Goal: Task Accomplishment & Management: Complete application form

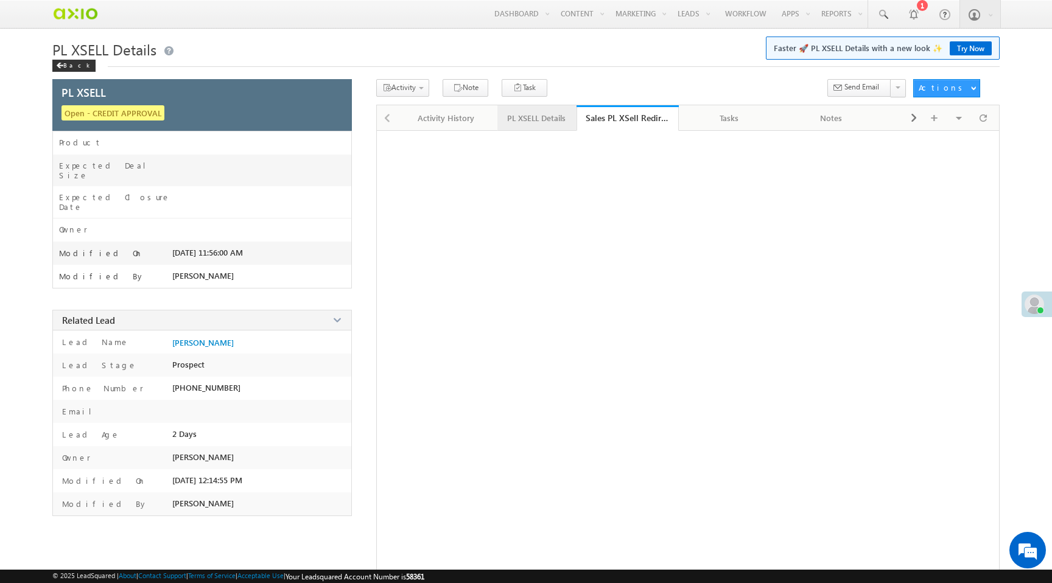
click at [535, 123] on div "PL XSELL Details" at bounding box center [536, 118] width 58 height 15
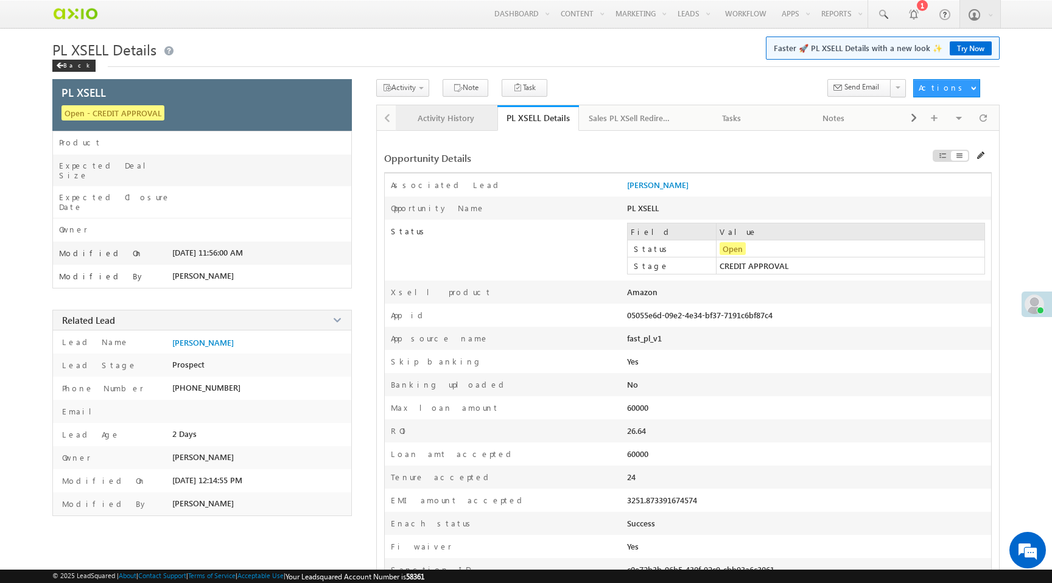
click at [454, 127] on link "Activity History" at bounding box center [447, 118] width 102 height 26
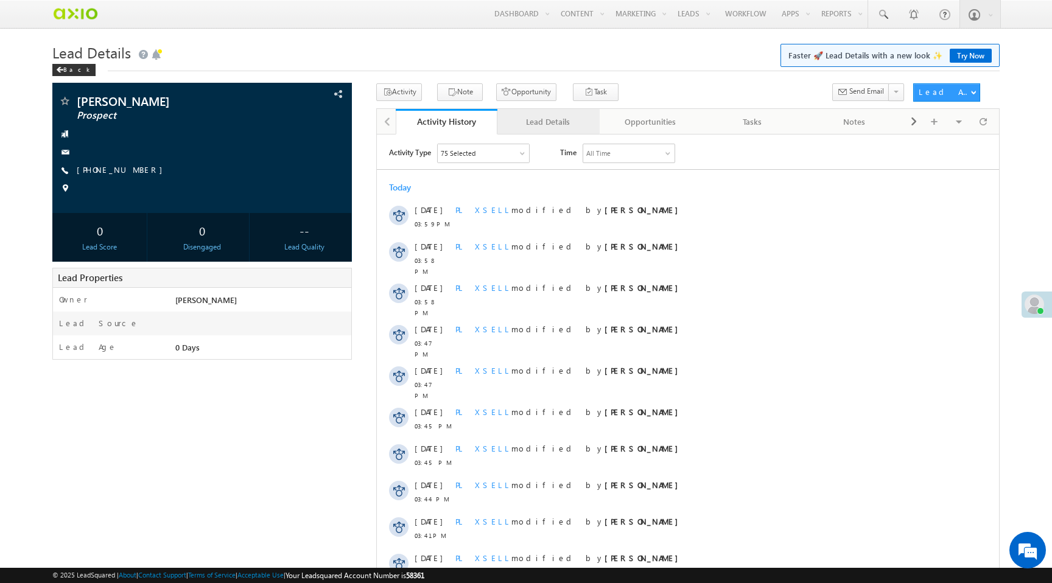
click at [555, 129] on div "Lead Details" at bounding box center [548, 121] width 82 height 15
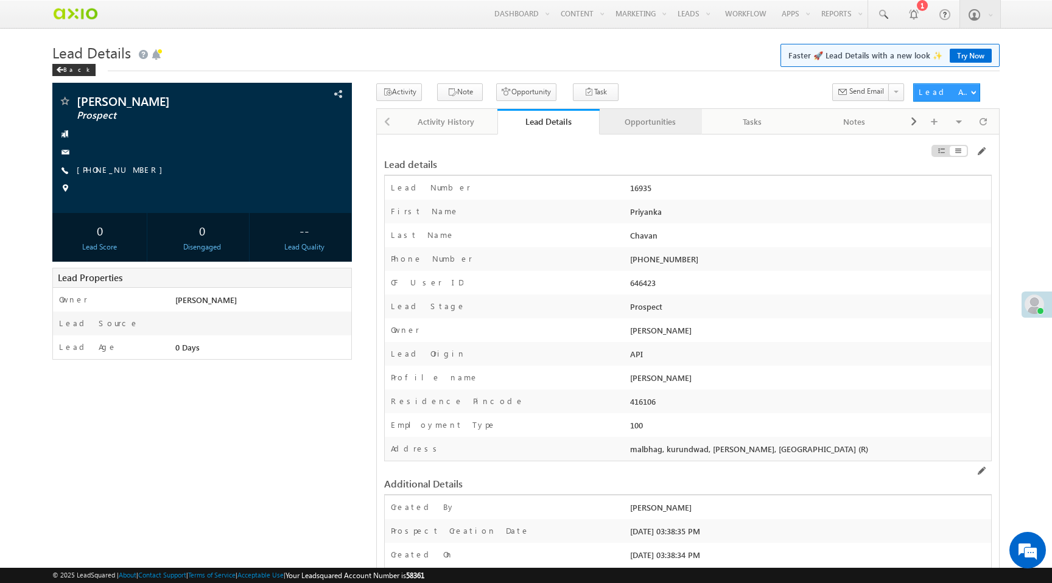
click at [644, 121] on div "Opportunities" at bounding box center [651, 121] width 82 height 15
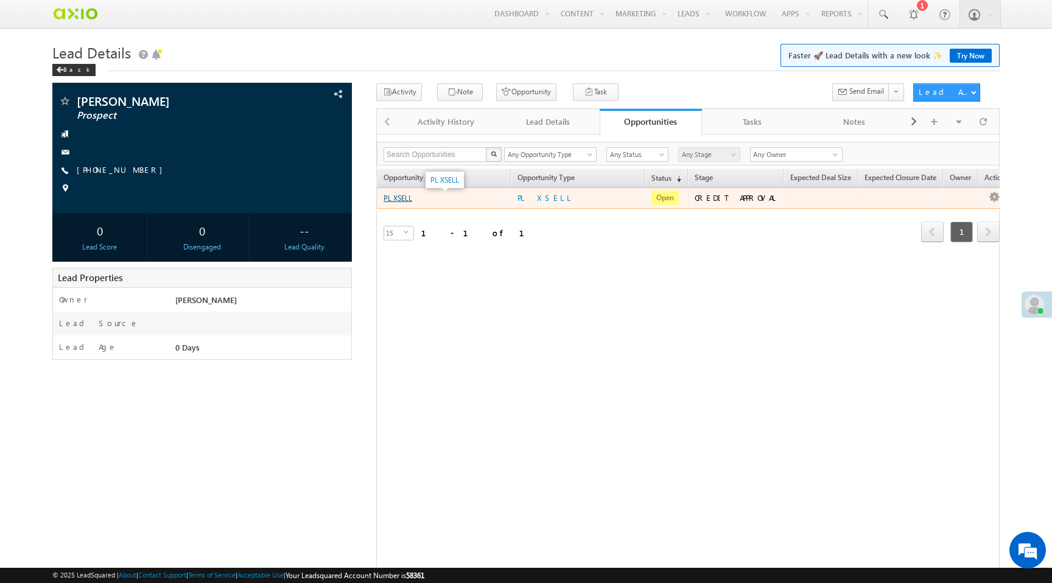
click at [401, 199] on link "PL XSELL" at bounding box center [398, 198] width 29 height 9
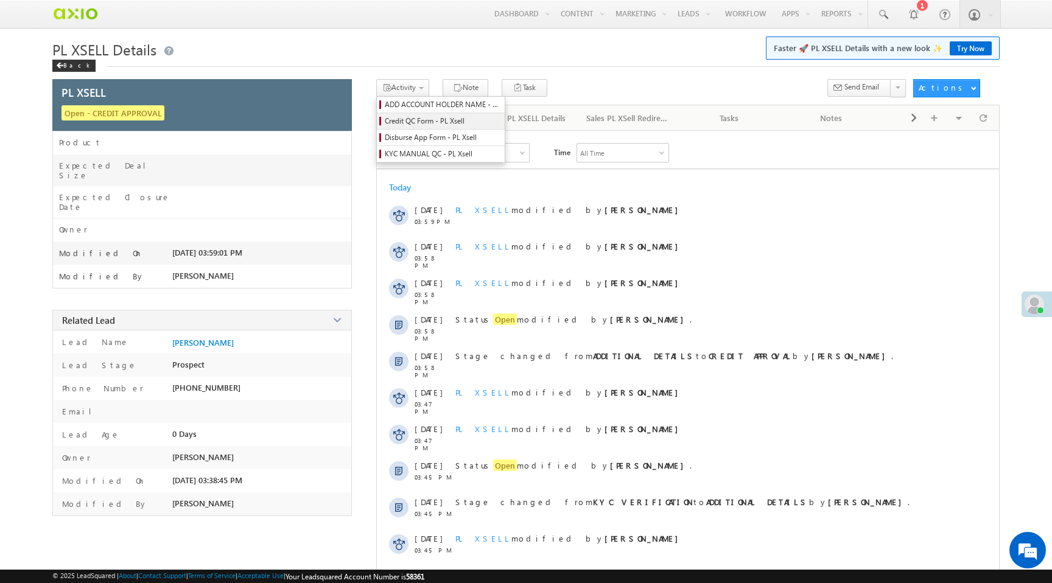
click at [409, 124] on span "Credit QC Form - PL Xsell" at bounding box center [443, 121] width 116 height 11
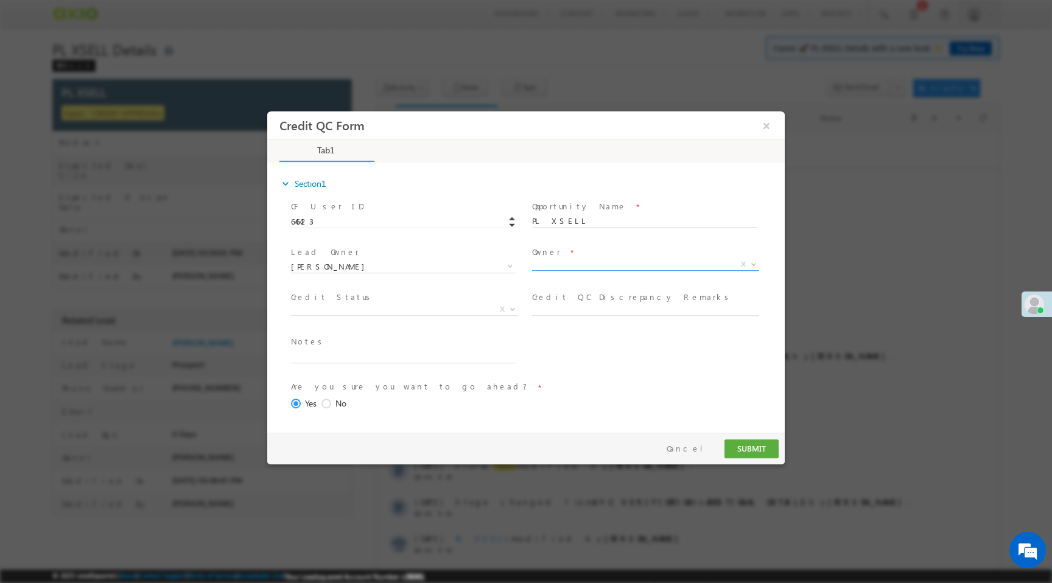
click at [621, 267] on span "X" at bounding box center [645, 265] width 227 height 12
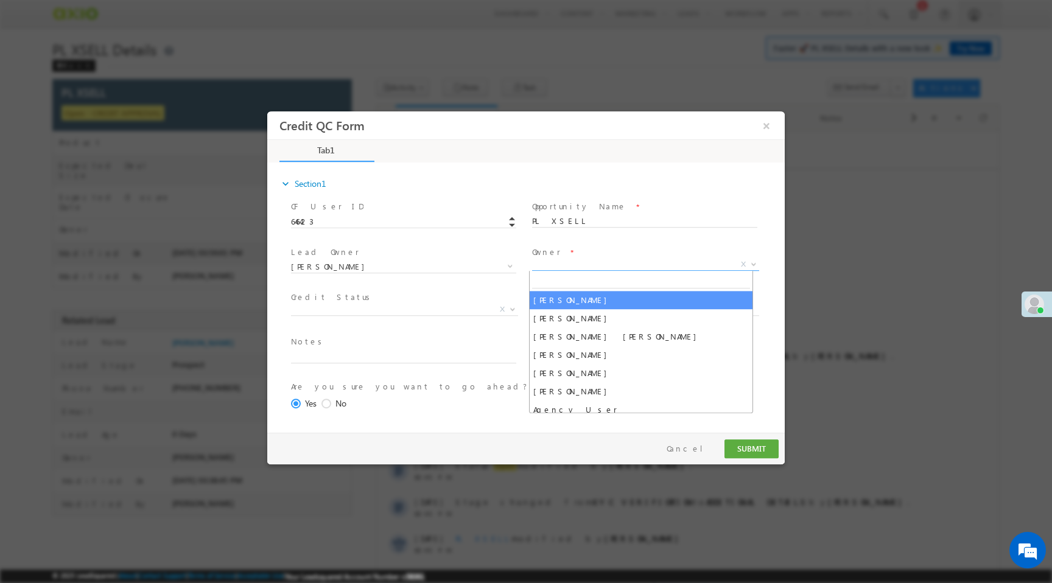
select select "f8849782-a99c-11ec-8597-0681fe0b10f8"
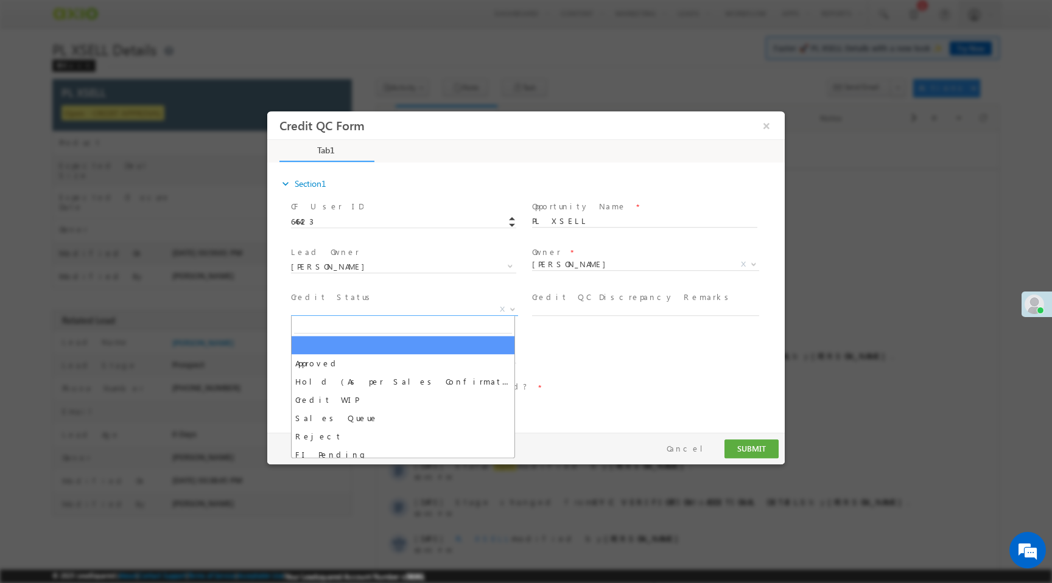
click at [426, 315] on body "Credit QC Form × *" at bounding box center [526, 272] width 518 height 322
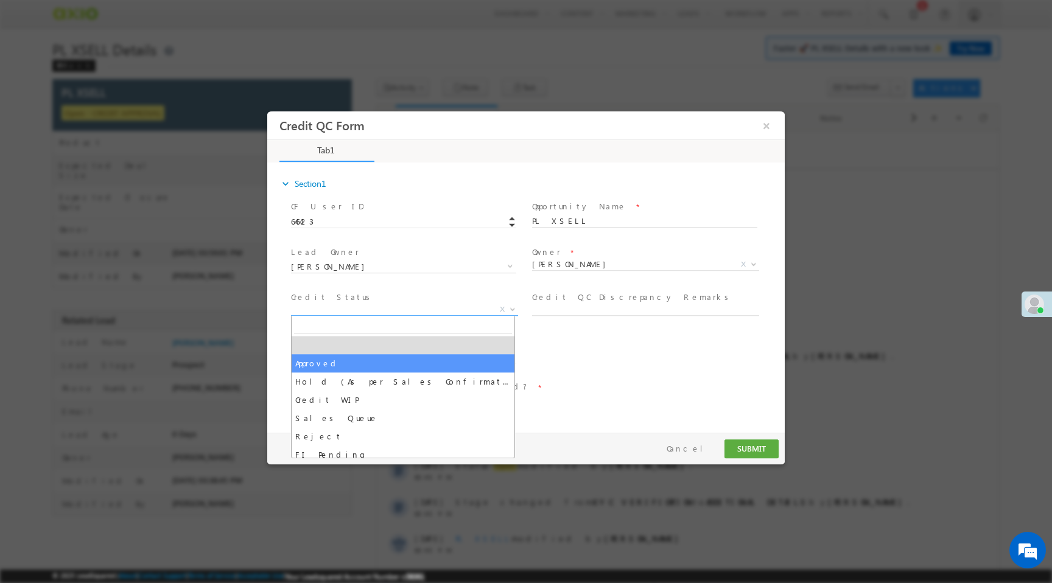
select select "Approved"
select select "NA"
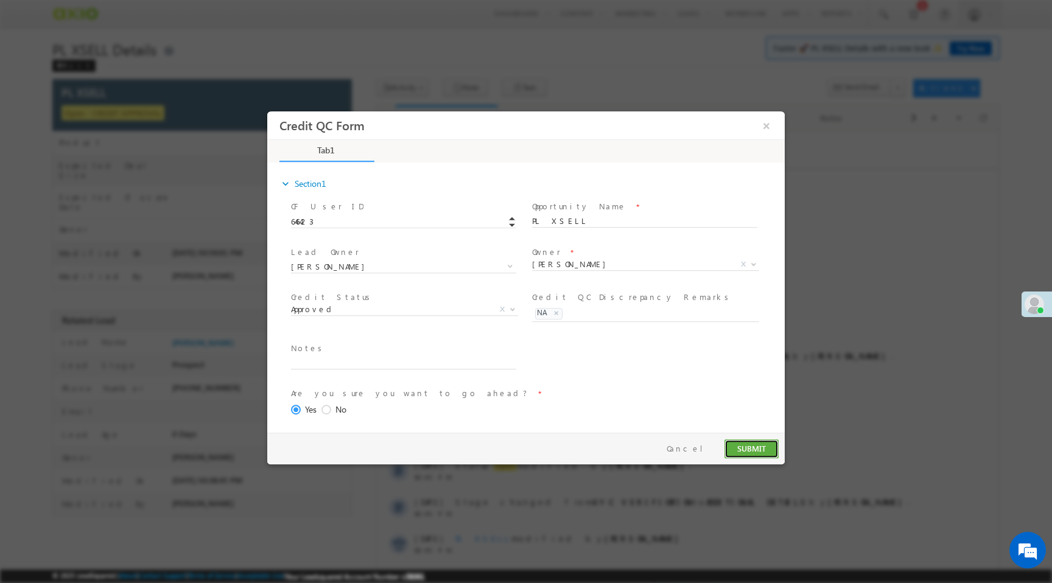
click at [748, 447] on button "SUBMIT" at bounding box center [752, 449] width 54 height 19
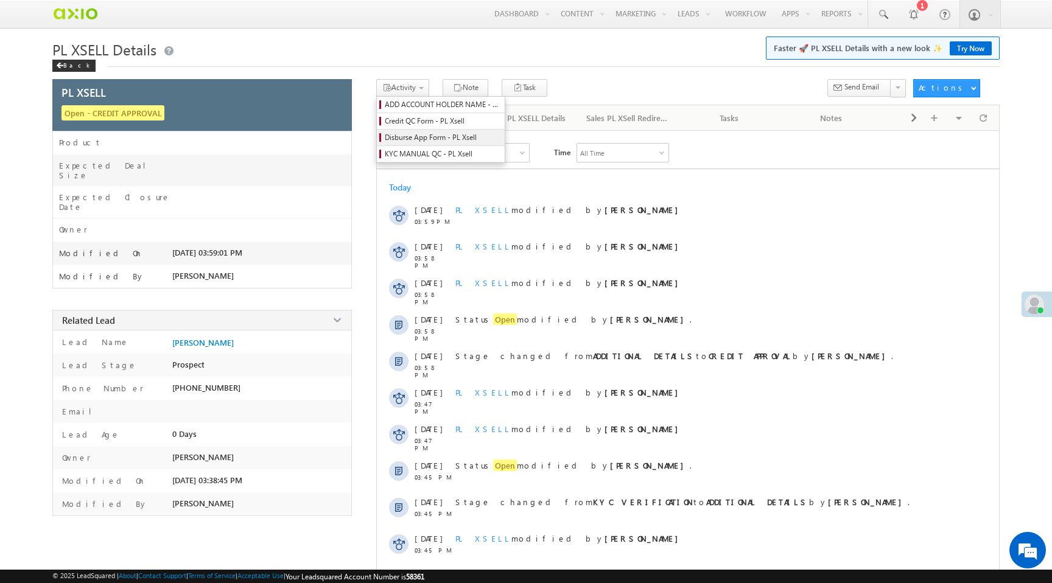
click at [418, 137] on span "Disburse App Form - PL Xsell" at bounding box center [443, 137] width 116 height 11
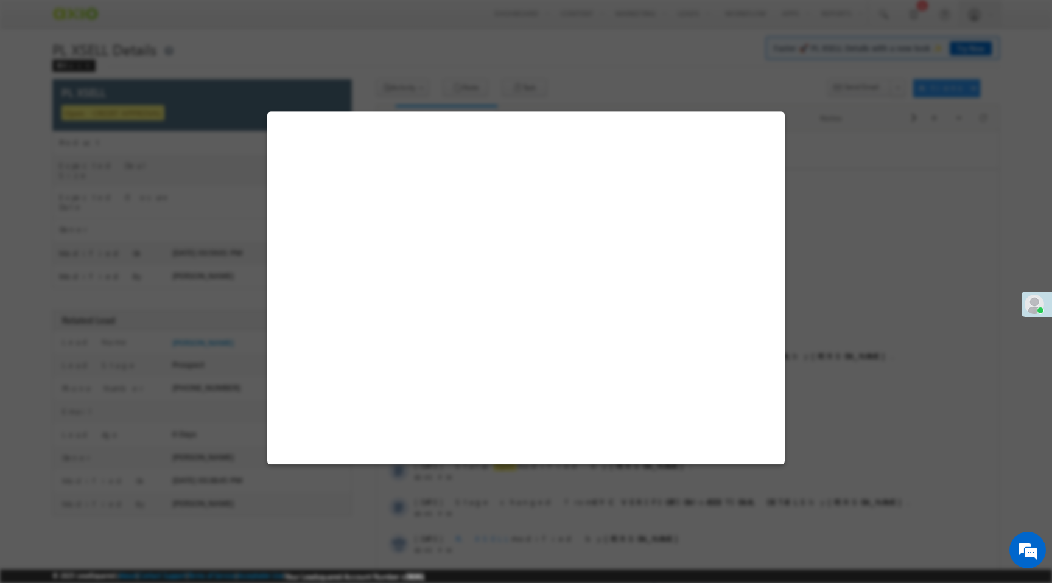
select select "PL XSell Disbursement Initiated"
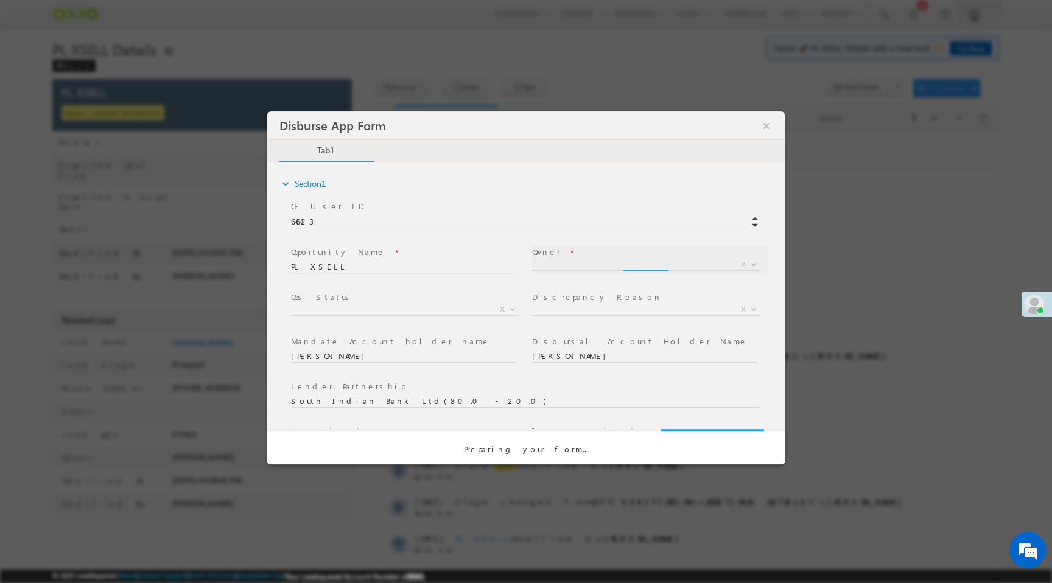
select select "f8849782-a99c-11ec-8597-0681fe0b10f8"
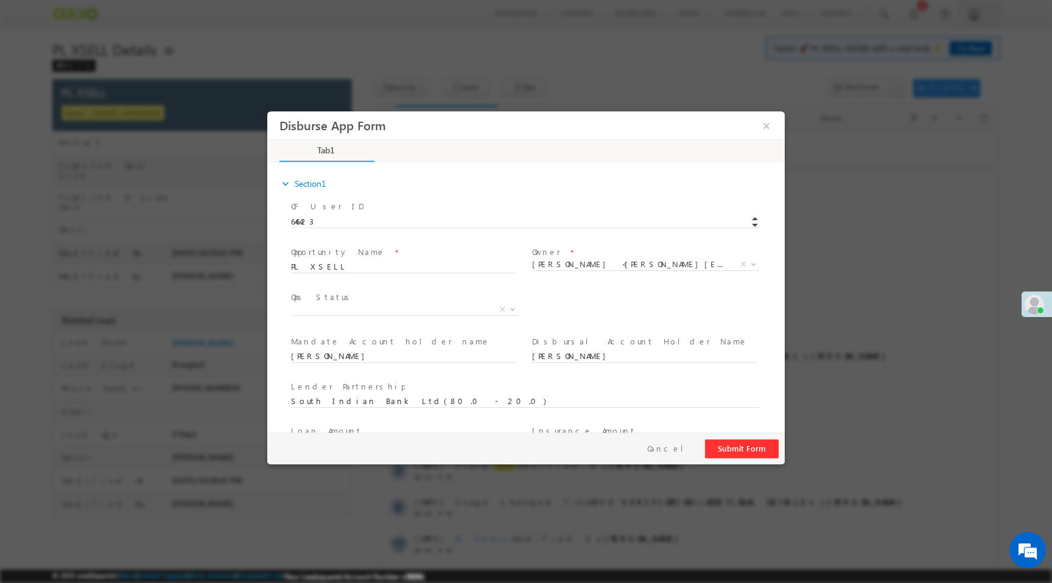
scroll to position [25, 0]
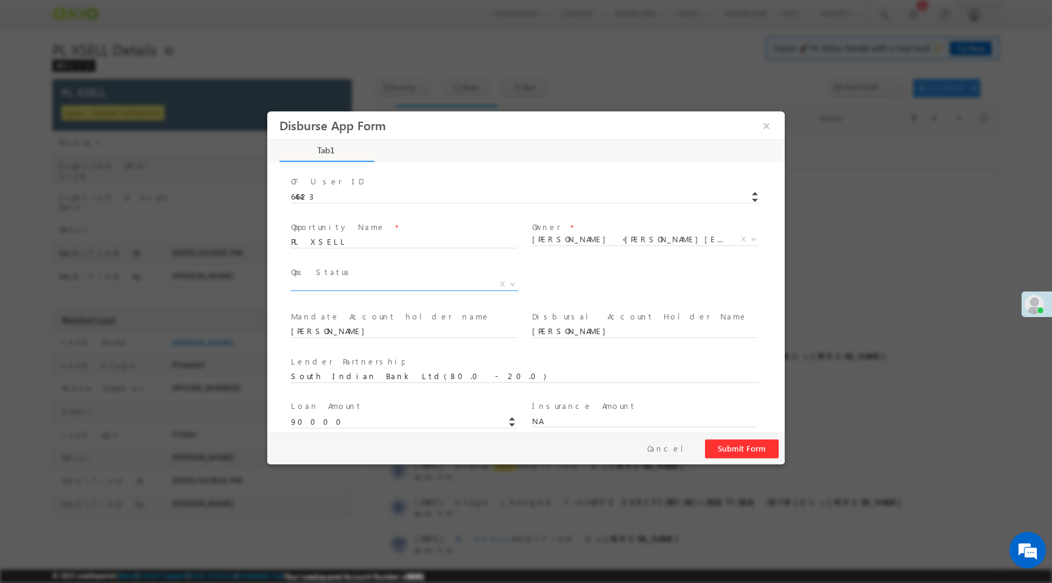
click at [473, 285] on span "X" at bounding box center [404, 285] width 227 height 12
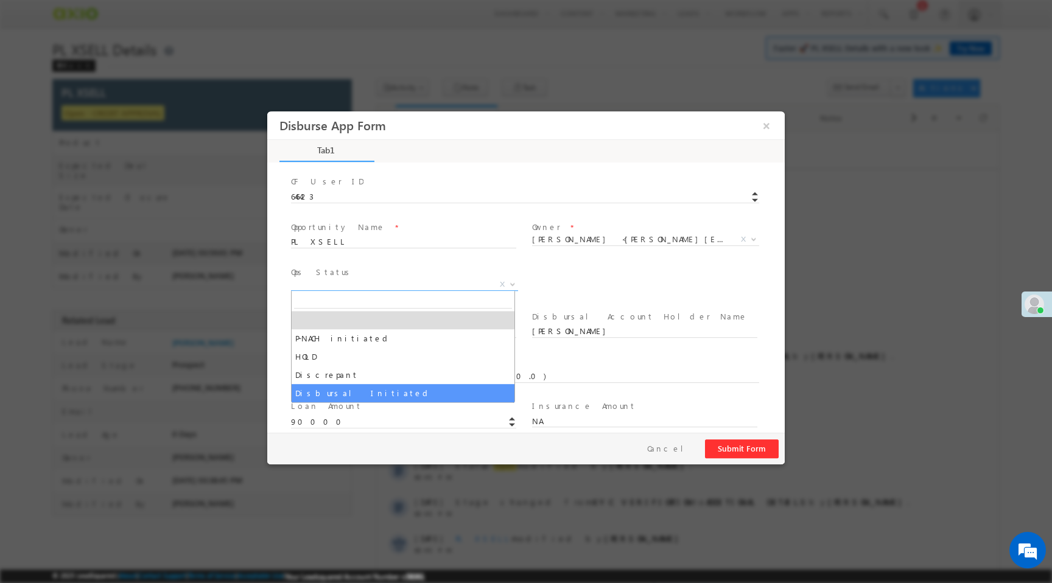
select select "Disbursal Initiated"
select select "NA"
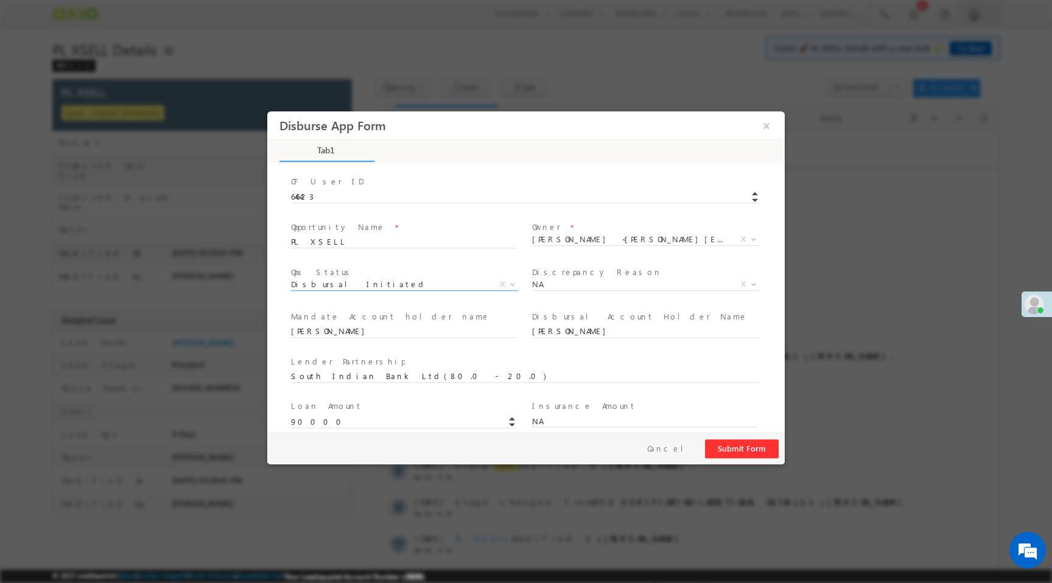
scroll to position [180, 0]
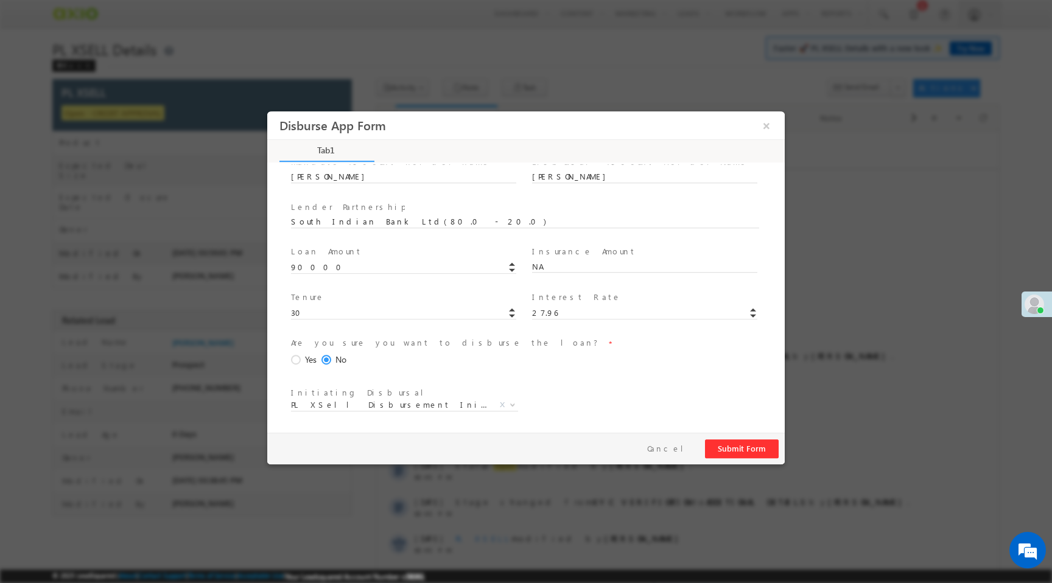
click at [292, 357] on span at bounding box center [297, 360] width 13 height 11
click at [267, 111] on input "Yes" at bounding box center [267, 111] width 0 height 0
click at [736, 446] on button "Submit Form" at bounding box center [742, 449] width 74 height 19
click at [769, 125] on button "×" at bounding box center [766, 125] width 21 height 23
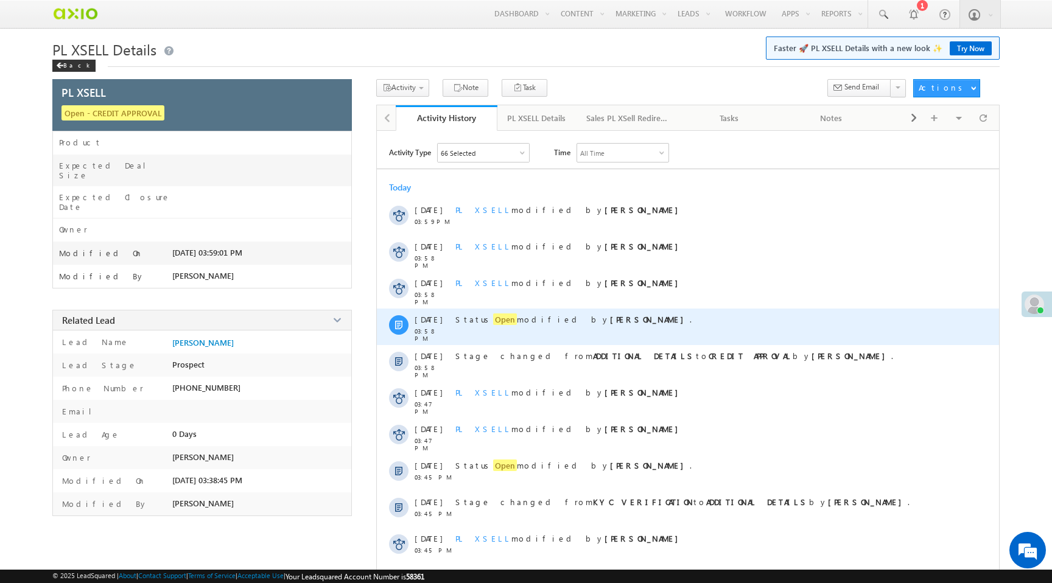
scroll to position [52, 0]
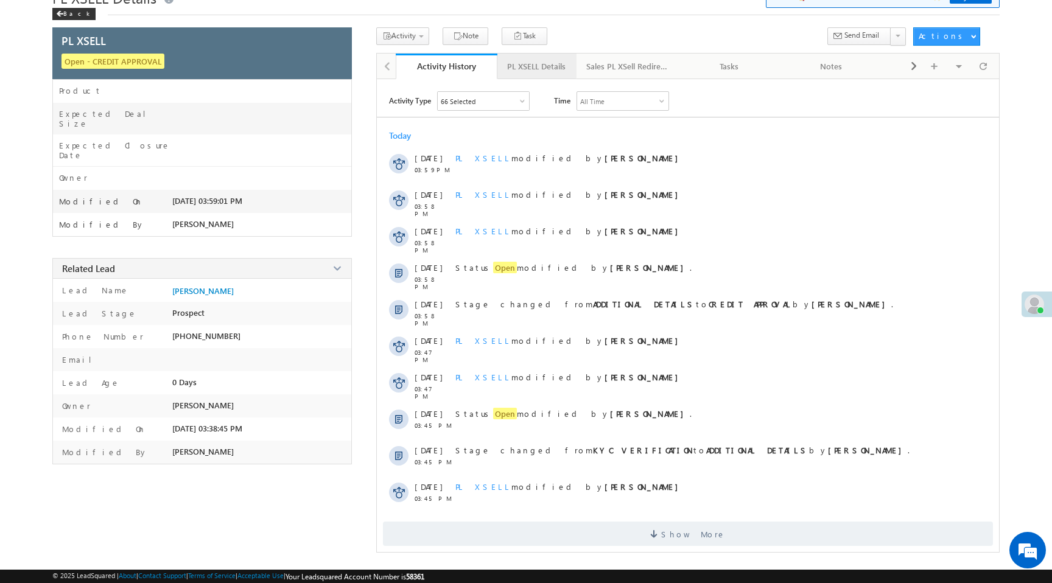
click at [543, 67] on div "PL XSELL Details" at bounding box center [536, 66] width 58 height 15
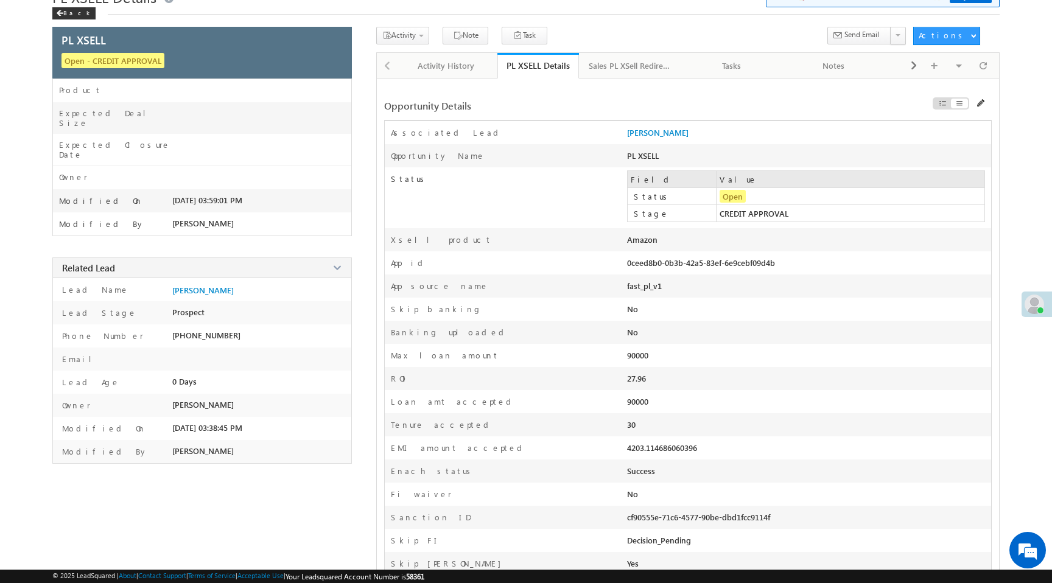
drag, startPoint x: 625, startPoint y: 265, endPoint x: 856, endPoint y: 272, distance: 231.5
click at [857, 272] on div "App id 0ceed8b0-0b3b-42a5-83ef-6e9cebf09d4b" at bounding box center [688, 263] width 607 height 23
click at [756, 241] on div "Amazon" at bounding box center [736, 242] width 218 height 17
drag, startPoint x: 631, startPoint y: 266, endPoint x: 784, endPoint y: 269, distance: 153.5
click at [784, 269] on div "0ceed8b0-0b3b-42a5-83ef-6e9cebf09d4b" at bounding box center [736, 266] width 218 height 17
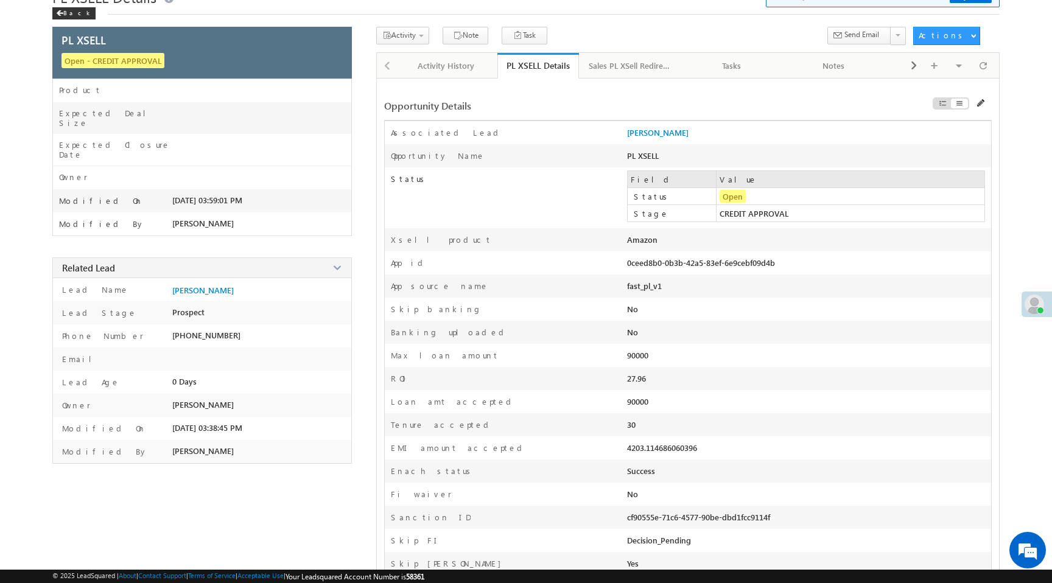
copy div "0ceed8b0-0b3b-42a5-83ef-6e9cebf09d4b"
